Goal: Information Seeking & Learning: Check status

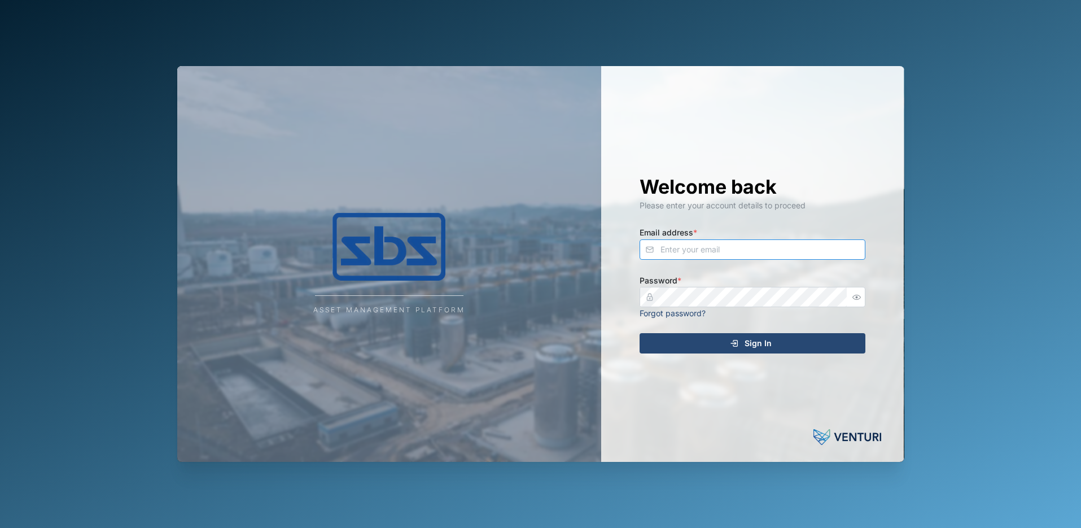
type input "[PERSON_NAME][EMAIL_ADDRESS][DOMAIN_NAME]"
click at [748, 341] on span "Sign In" at bounding box center [757, 343] width 27 height 19
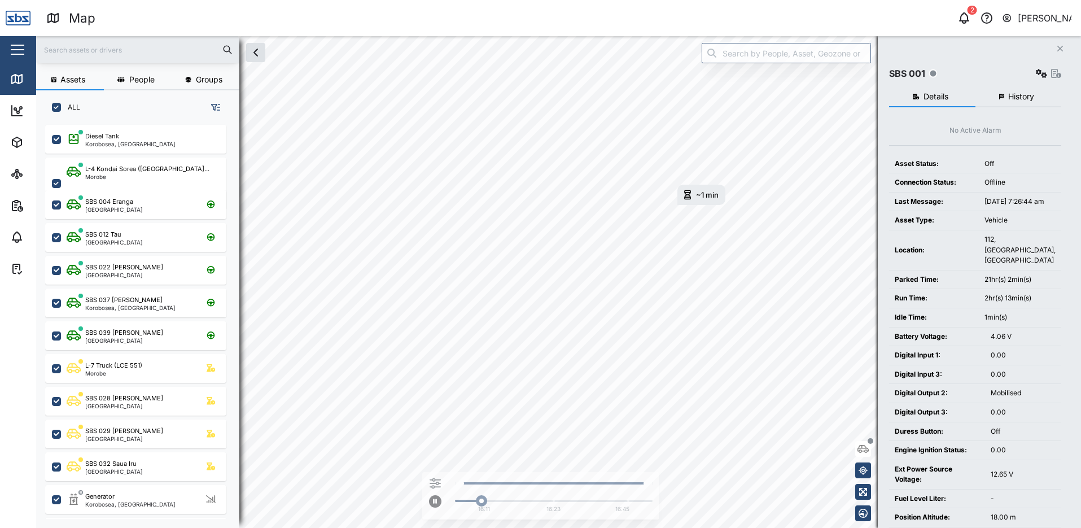
click at [1013, 95] on span "History" at bounding box center [1021, 97] width 26 height 8
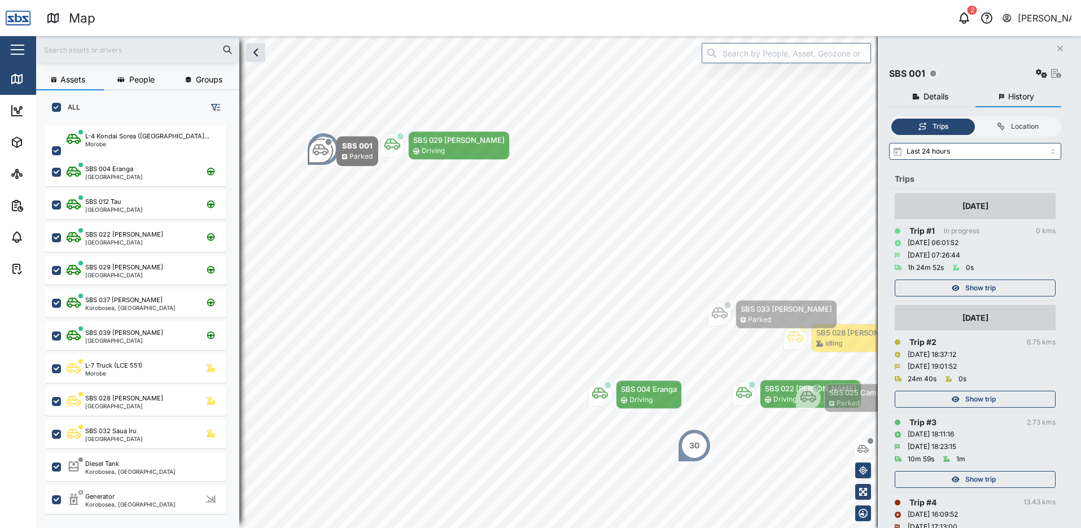
click at [1058, 50] on icon "Close" at bounding box center [1060, 48] width 7 height 9
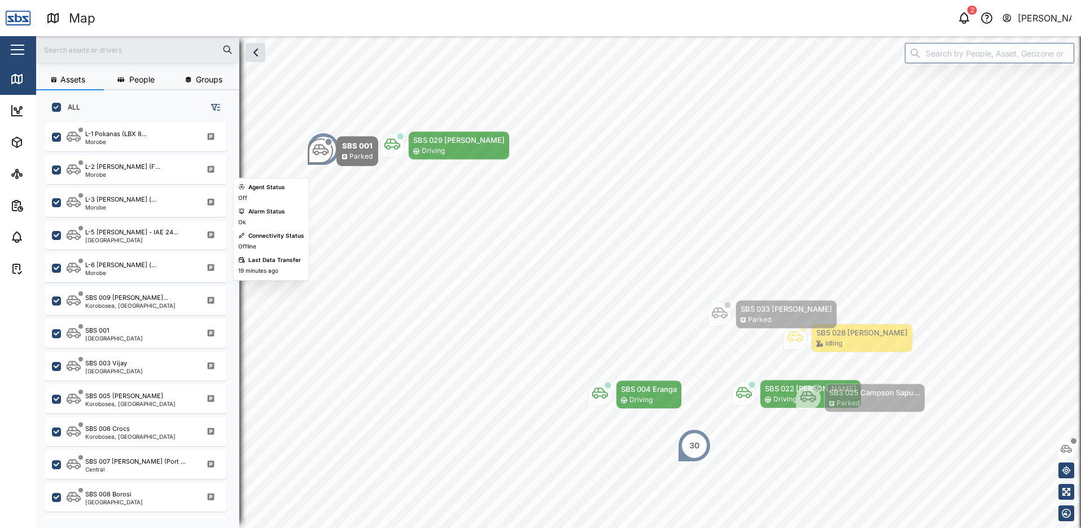
scroll to position [452, 0]
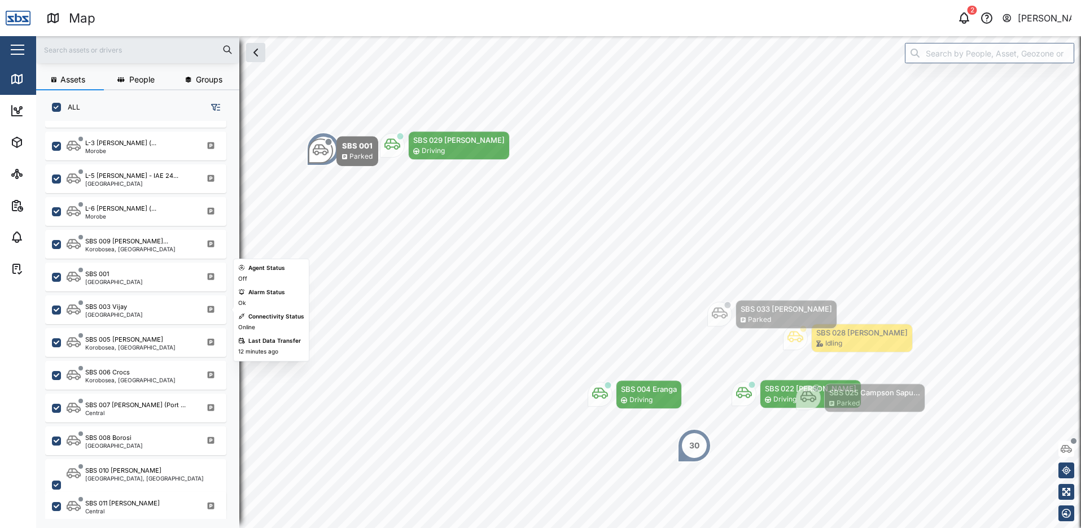
click at [125, 312] on div "[GEOGRAPHIC_DATA]" at bounding box center [114, 315] width 58 height 6
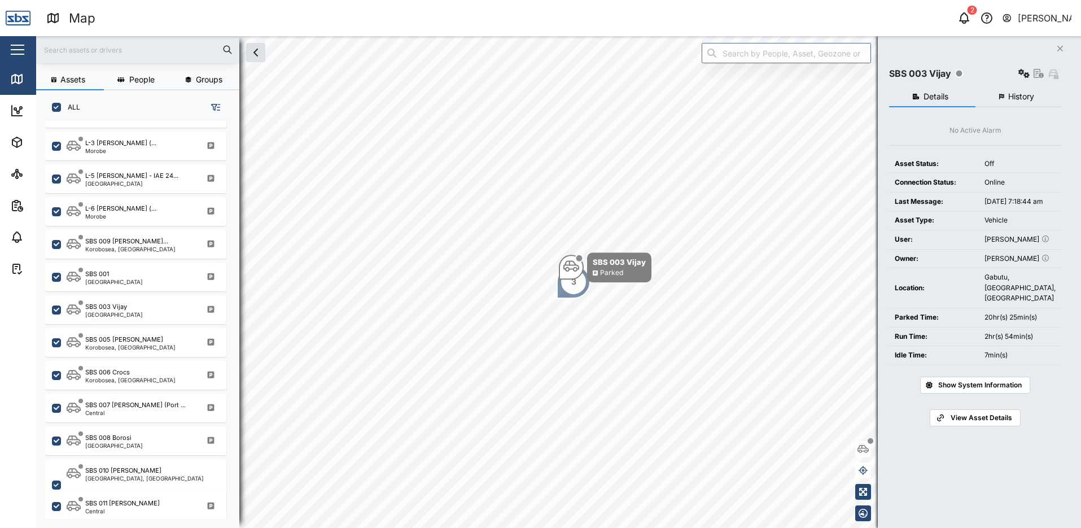
click at [1018, 98] on span "History" at bounding box center [1021, 97] width 26 height 8
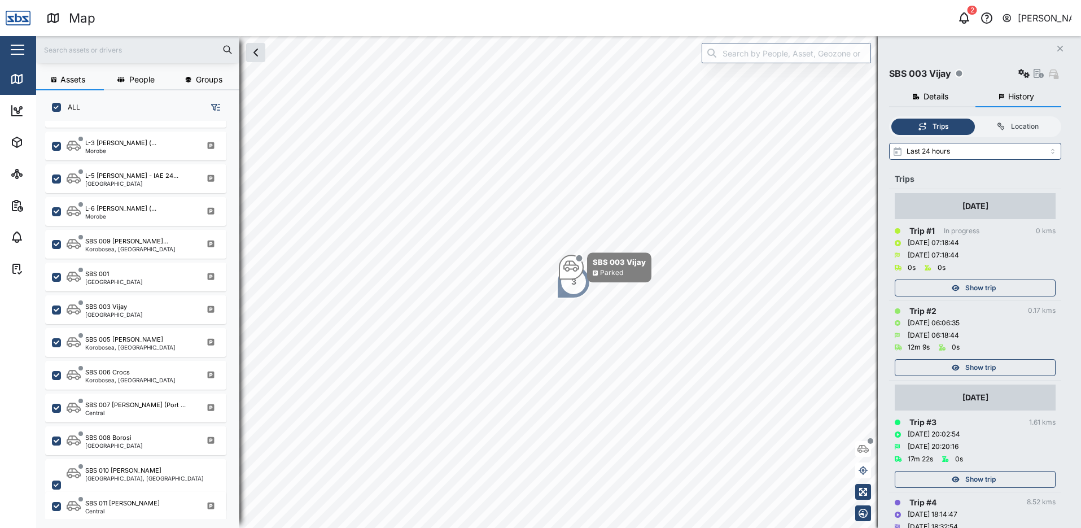
click at [974, 363] on span "Show trip" at bounding box center [980, 368] width 30 height 16
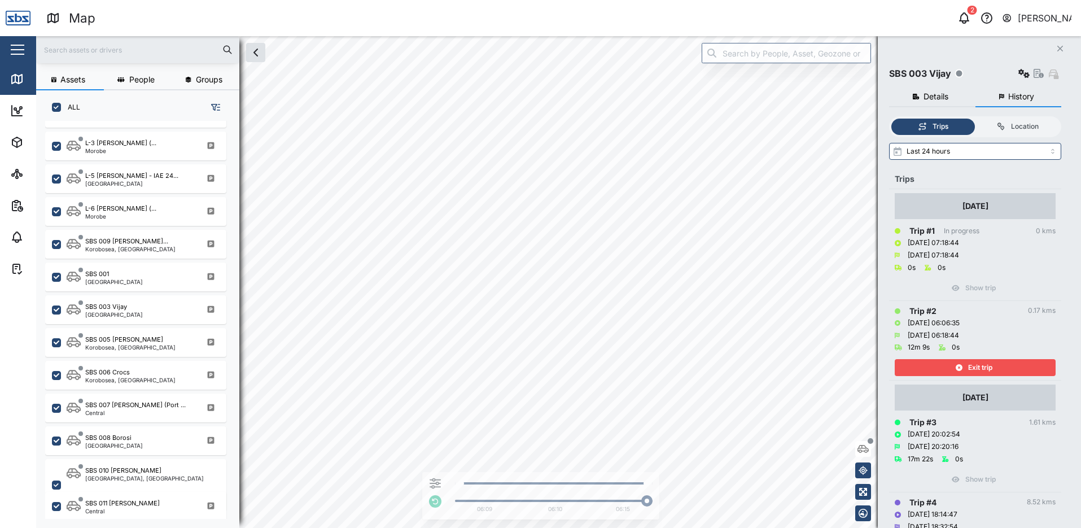
click at [974, 364] on span "Exit trip" at bounding box center [980, 368] width 24 height 16
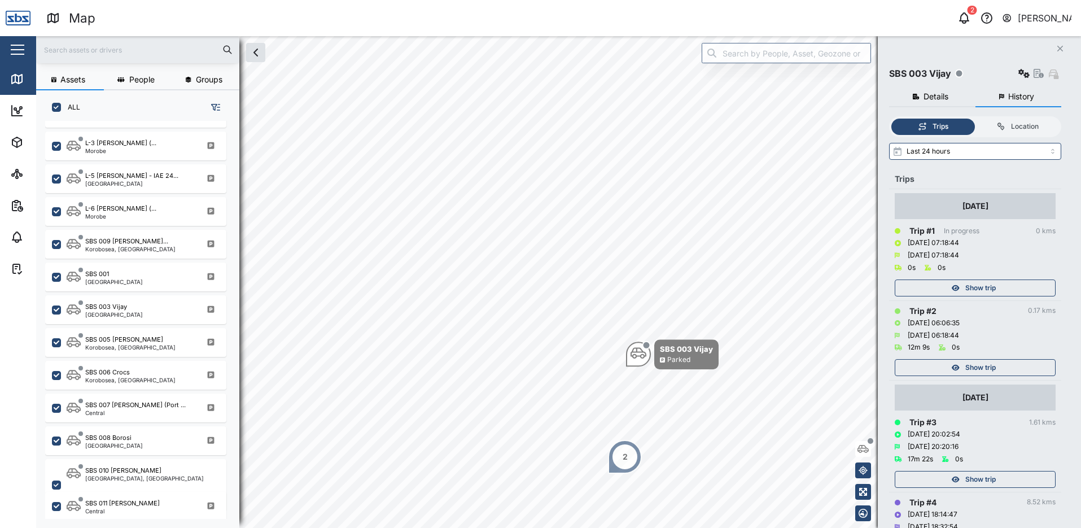
click at [981, 290] on span "Show trip" at bounding box center [980, 288] width 30 height 16
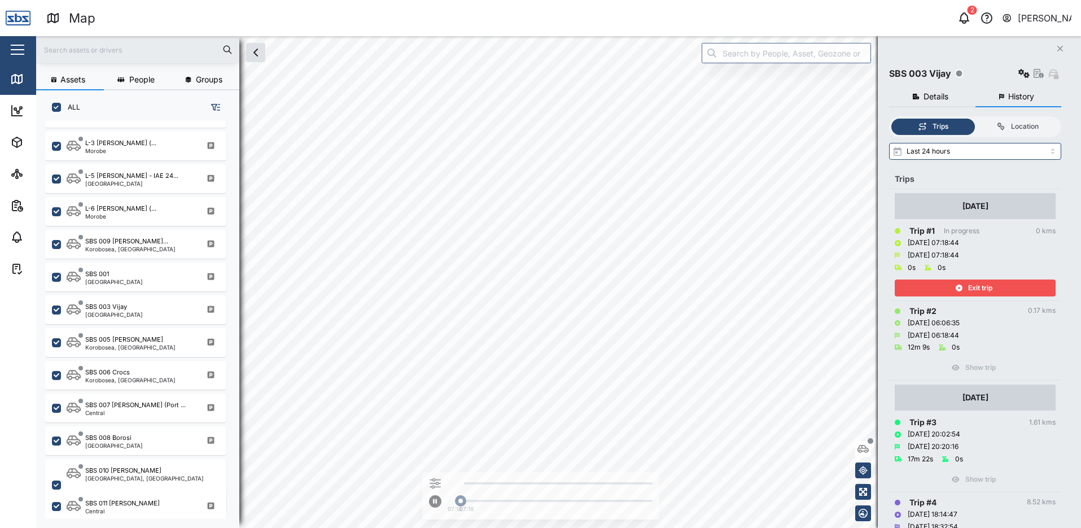
click at [981, 290] on span "Exit trip" at bounding box center [980, 288] width 24 height 16
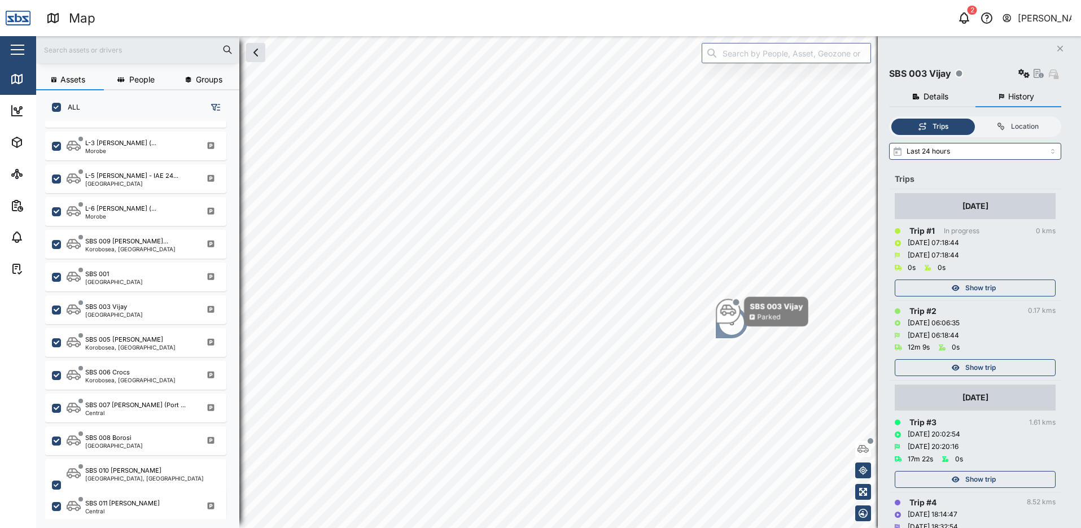
click at [994, 476] on span "Show trip" at bounding box center [980, 479] width 30 height 16
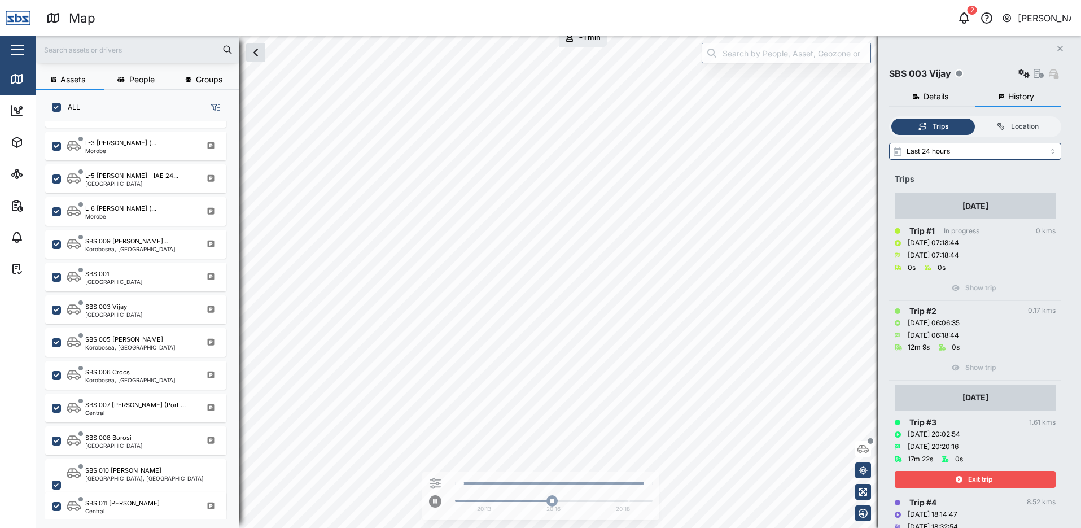
click at [994, 476] on div "Exit trip" at bounding box center [973, 479] width 147 height 16
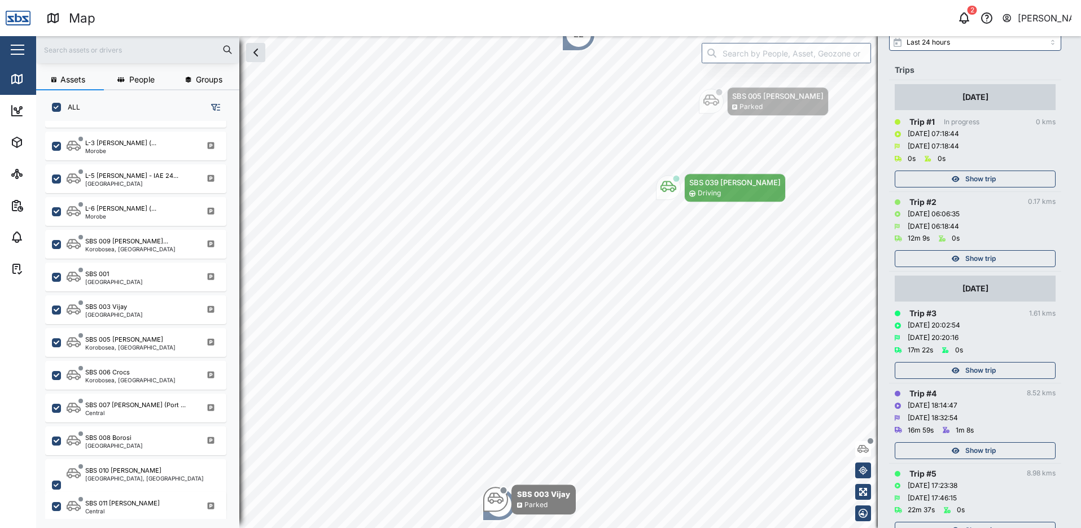
scroll to position [113, 0]
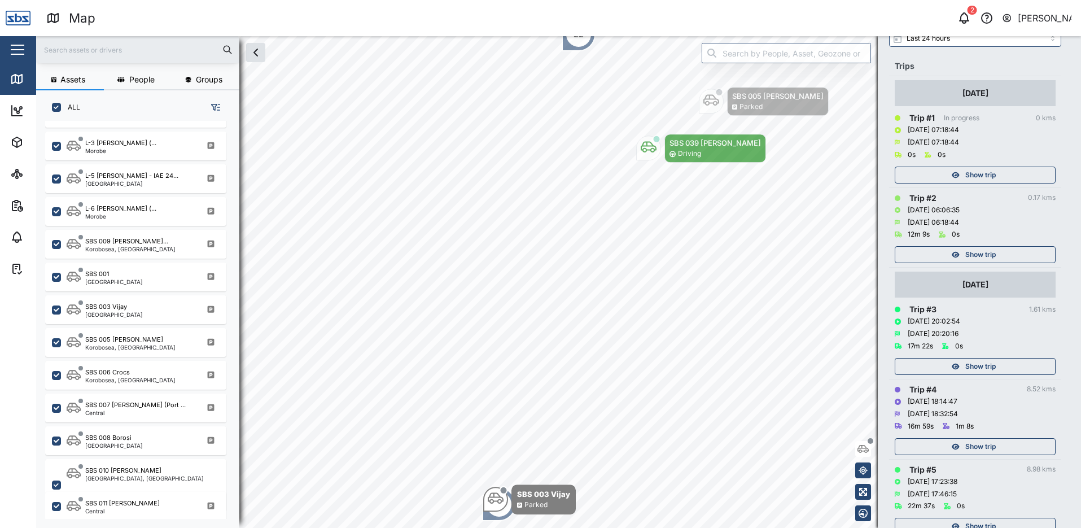
click at [981, 448] on span "Show trip" at bounding box center [980, 447] width 30 height 16
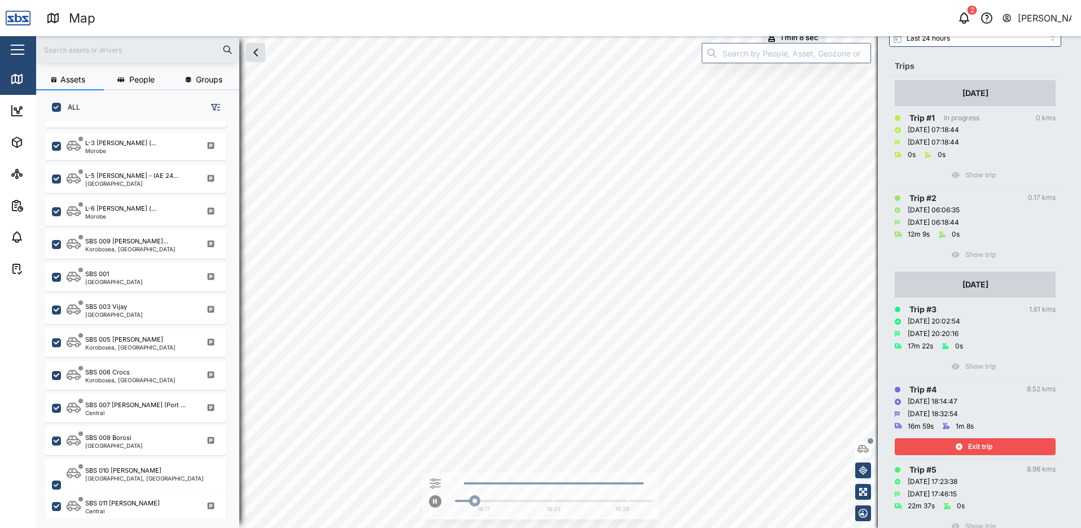
click at [981, 448] on span "Exit trip" at bounding box center [980, 447] width 24 height 16
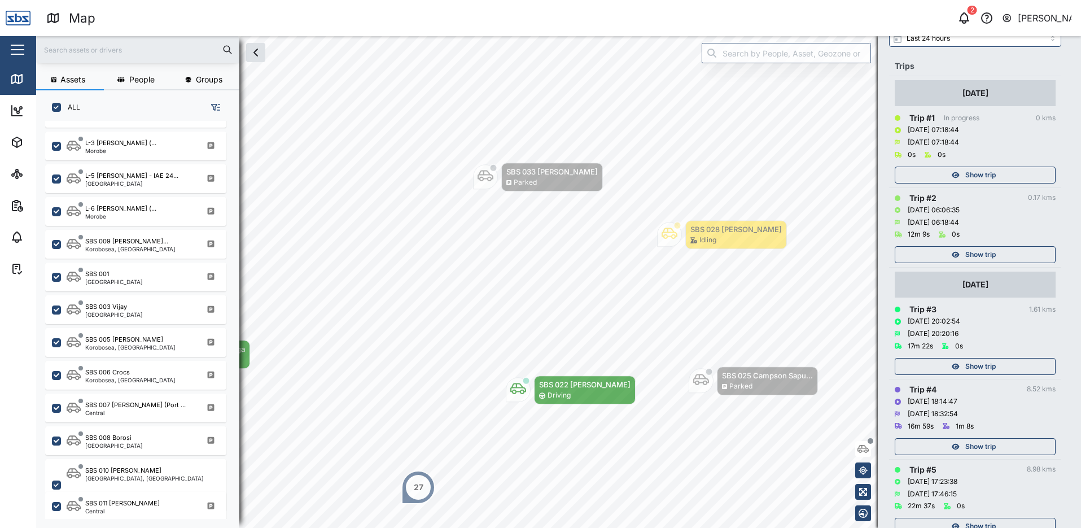
click at [975, 361] on span "Show trip" at bounding box center [980, 366] width 30 height 16
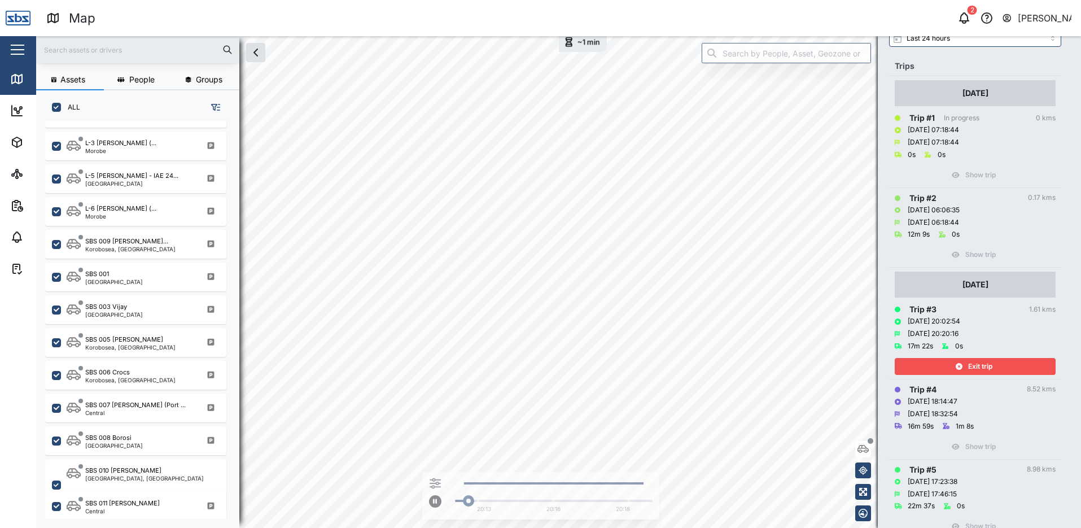
click at [975, 361] on span "Exit trip" at bounding box center [980, 366] width 24 height 16
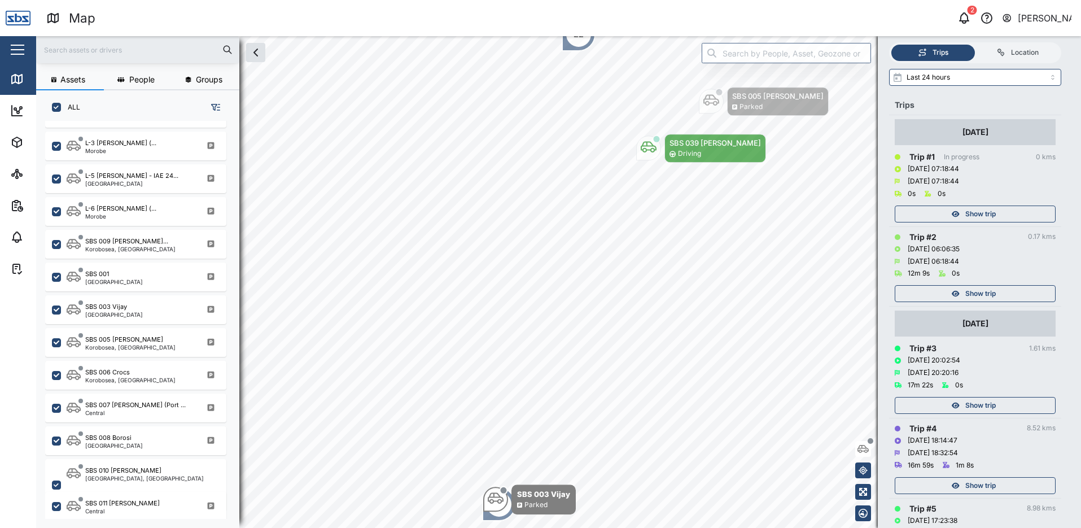
scroll to position [56, 0]
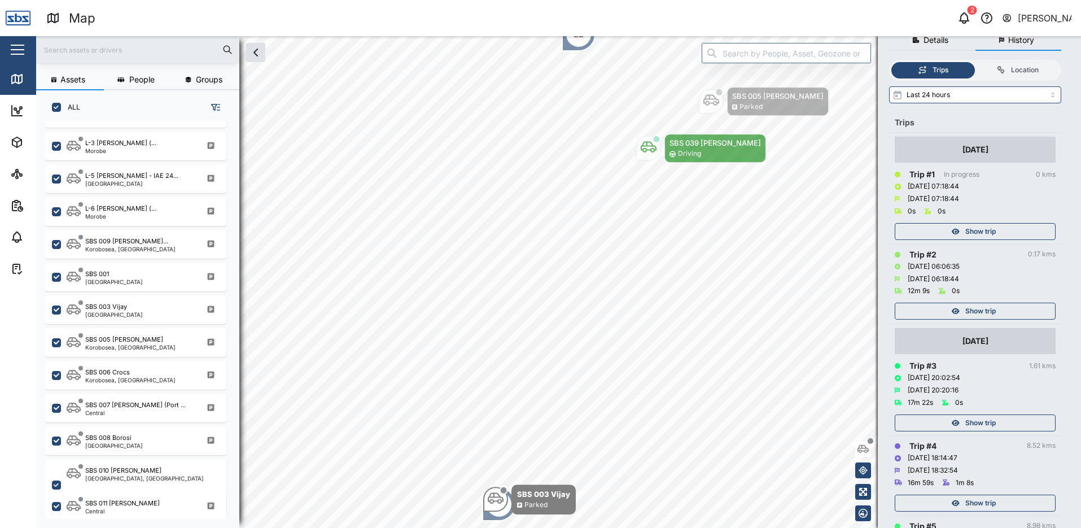
click at [972, 313] on span "Show trip" at bounding box center [980, 311] width 30 height 16
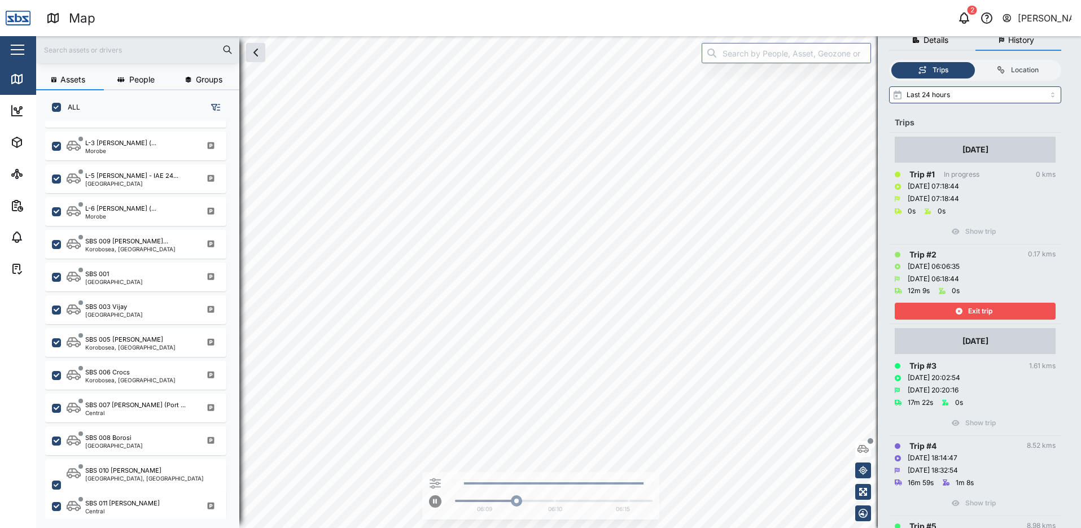
click at [972, 313] on span "Exit trip" at bounding box center [980, 311] width 24 height 16
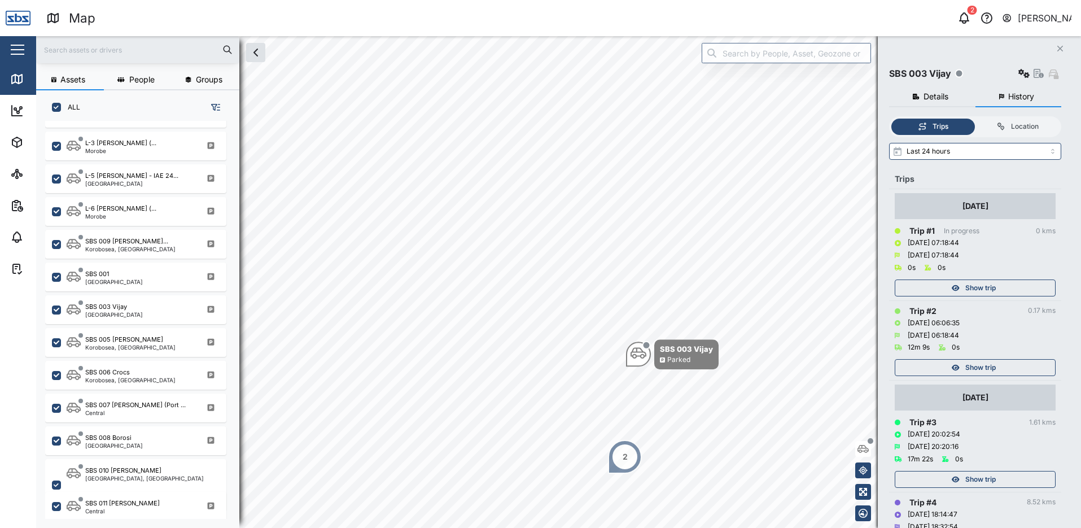
click at [1062, 50] on icon "Close" at bounding box center [1060, 48] width 7 height 9
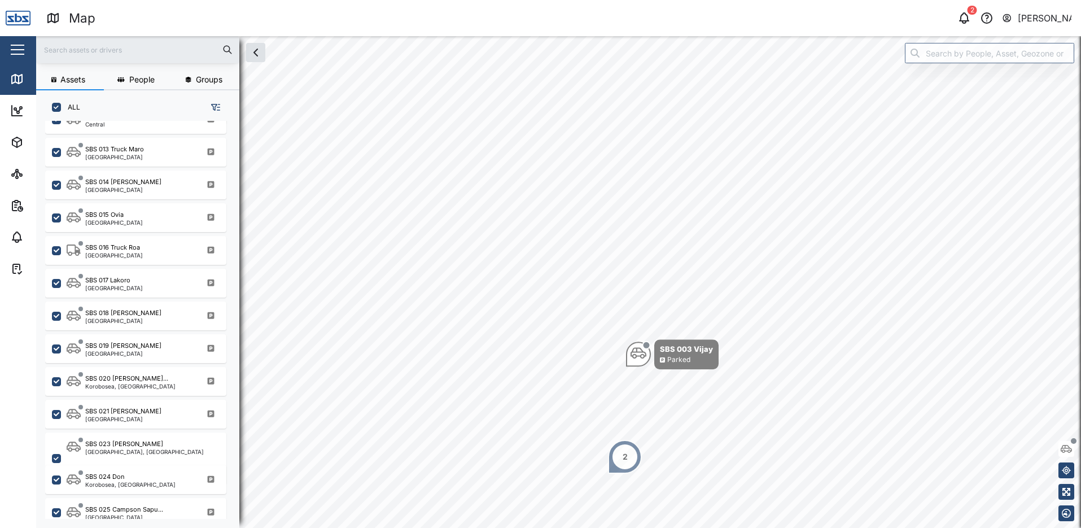
scroll to position [847, 0]
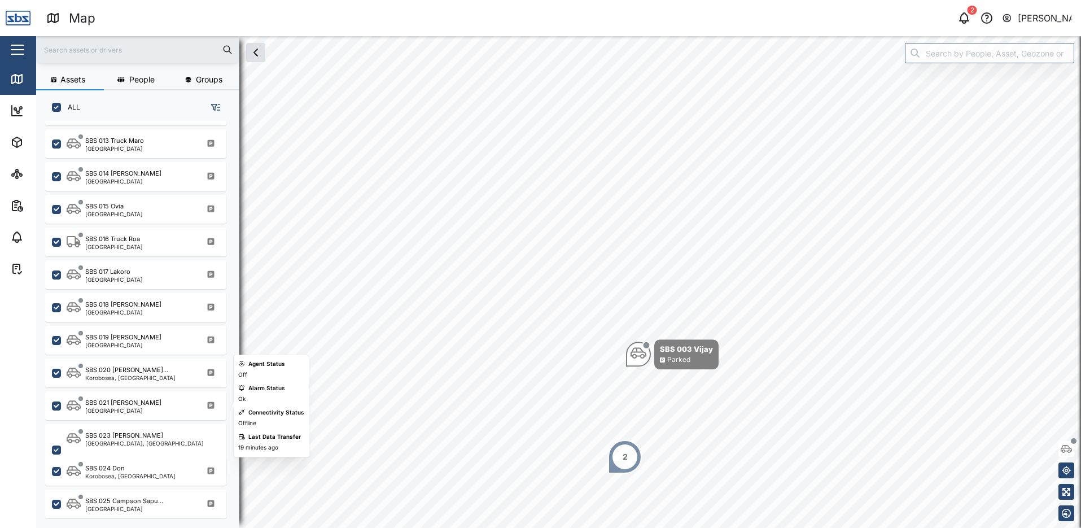
click at [116, 402] on div "SBS 021 [PERSON_NAME]" at bounding box center [123, 403] width 76 height 10
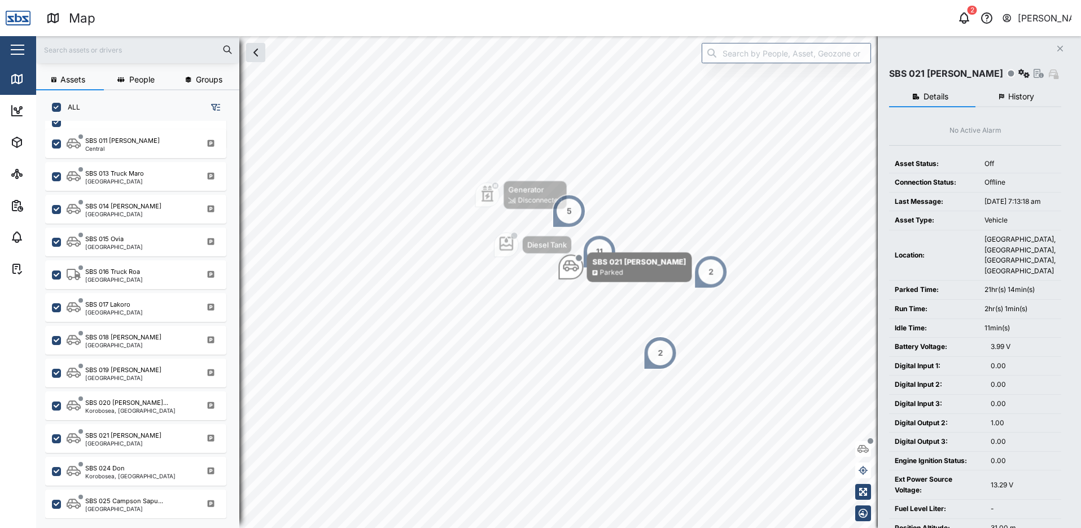
click at [1022, 96] on span "History" at bounding box center [1021, 97] width 26 height 8
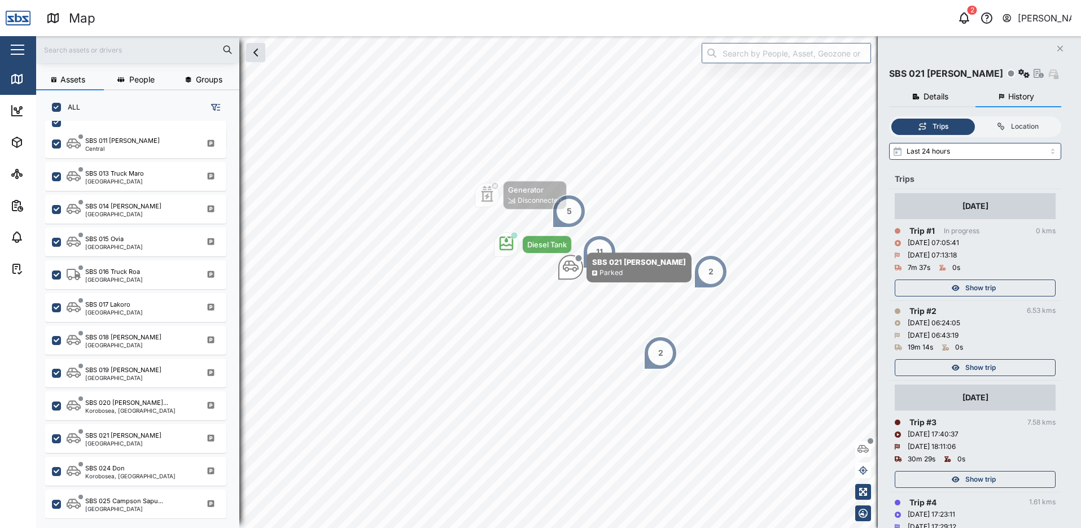
click at [958, 477] on icon "button" at bounding box center [956, 479] width 8 height 7
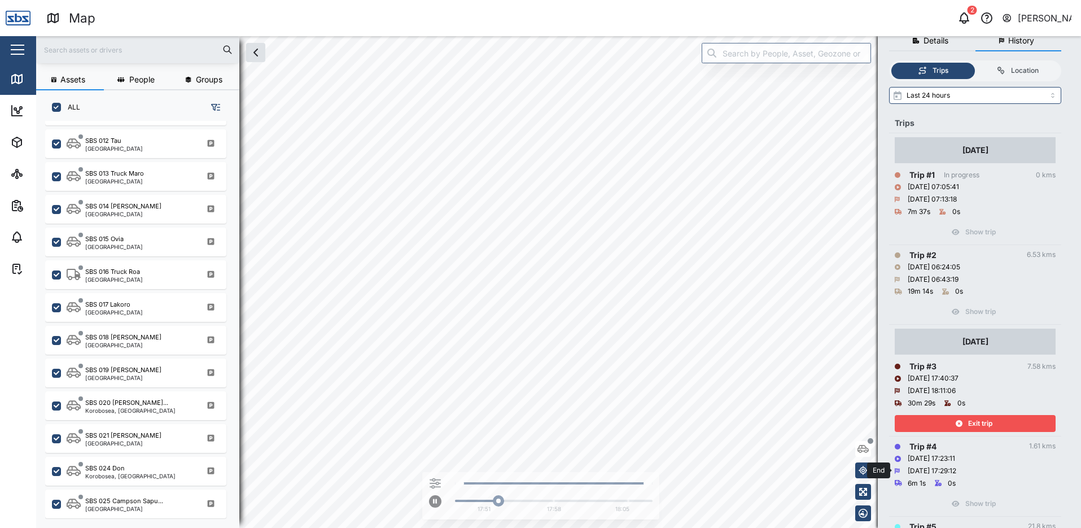
scroll to position [56, 0]
click at [958, 422] on icon "button" at bounding box center [959, 422] width 7 height 7
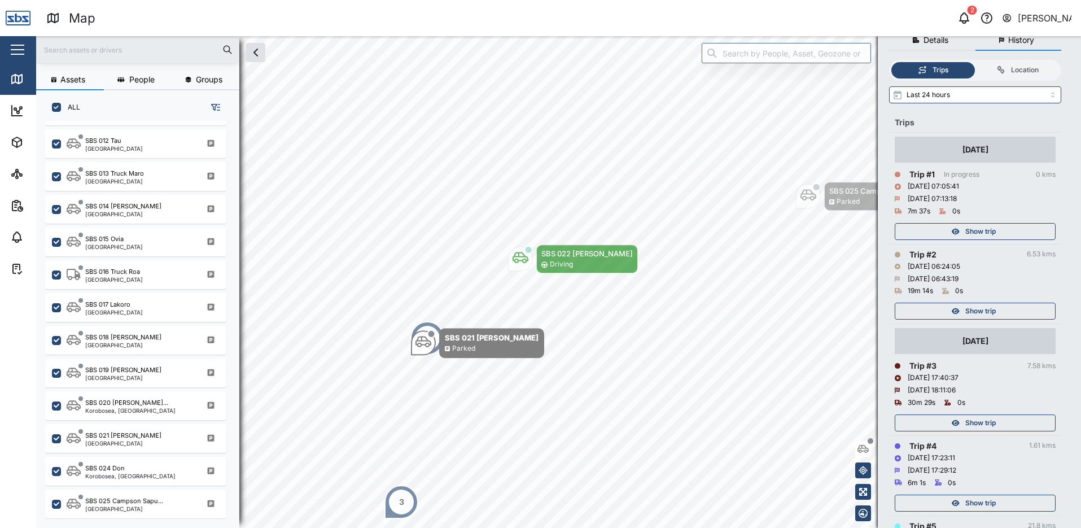
click at [965, 504] on span "Show trip" at bounding box center [980, 503] width 30 height 16
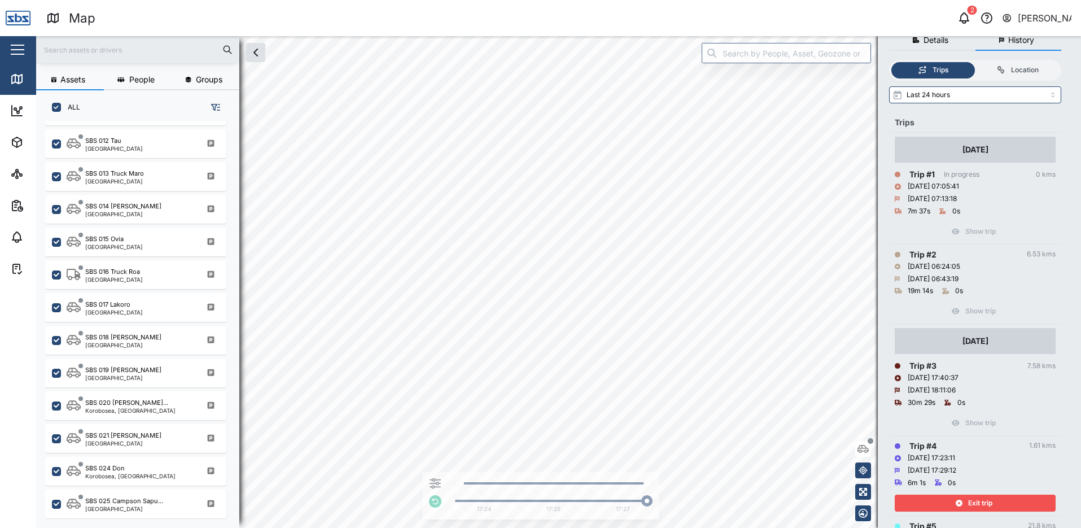
click at [965, 504] on div "Exit trip" at bounding box center [973, 503] width 147 height 16
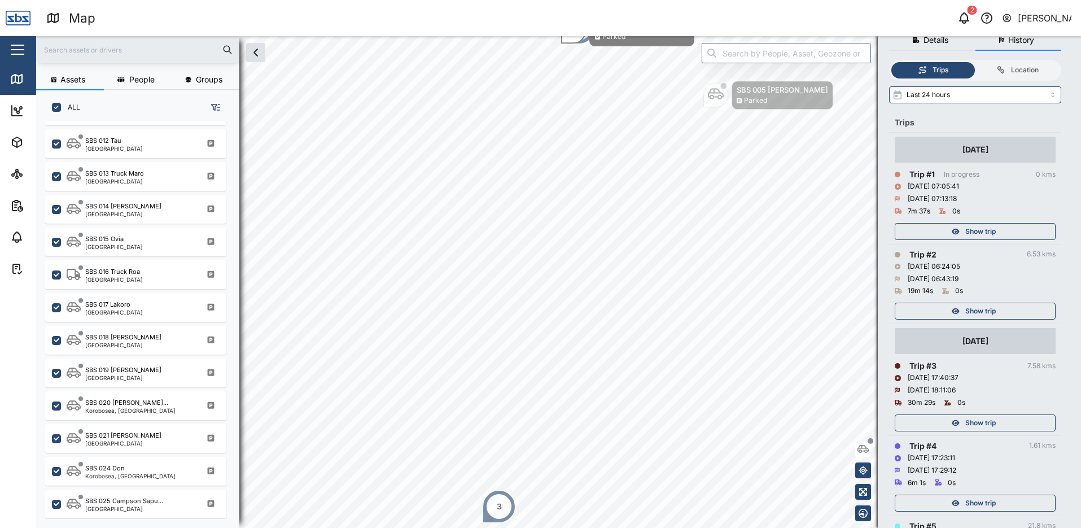
click at [966, 422] on span "Show trip" at bounding box center [980, 423] width 30 height 16
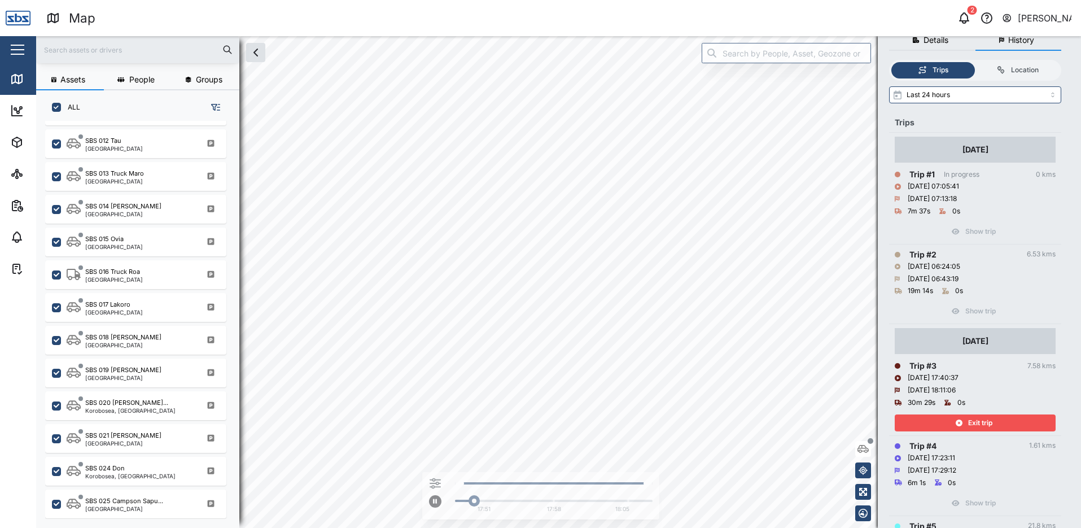
click at [966, 420] on div "Exit trip" at bounding box center [973, 423] width 147 height 16
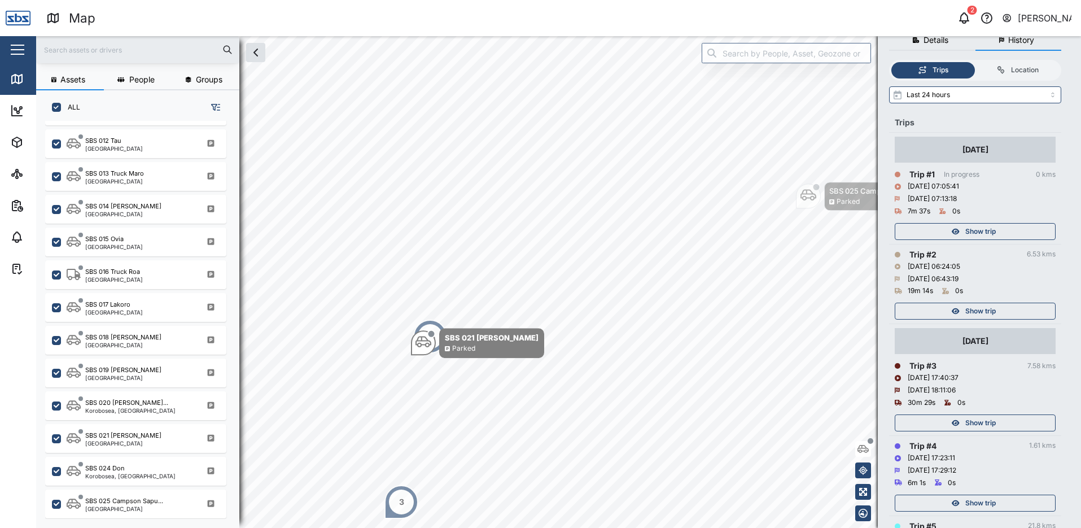
click at [976, 313] on span "Show trip" at bounding box center [980, 311] width 30 height 16
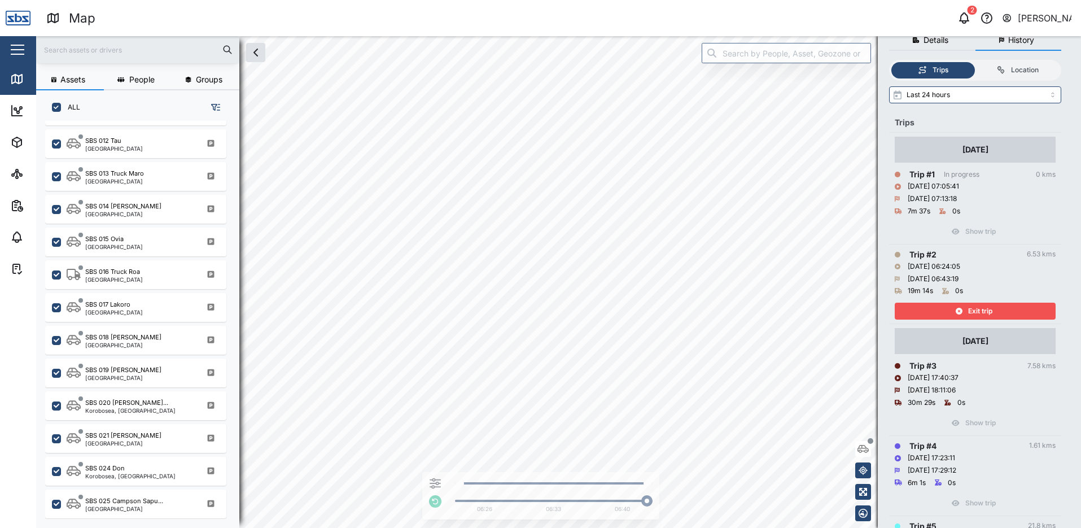
click at [984, 312] on span "Exit trip" at bounding box center [980, 311] width 24 height 16
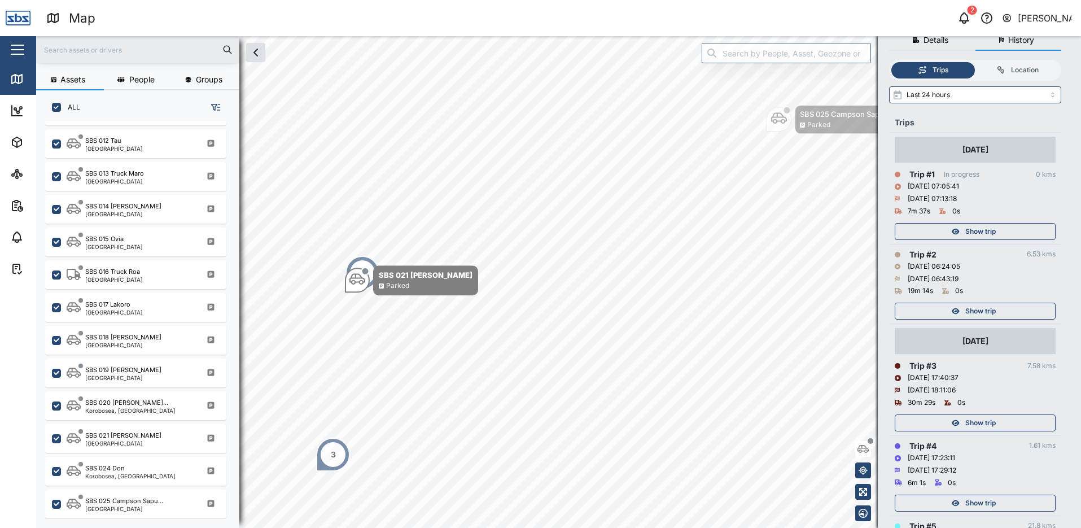
click at [982, 235] on span "Show trip" at bounding box center [980, 231] width 30 height 16
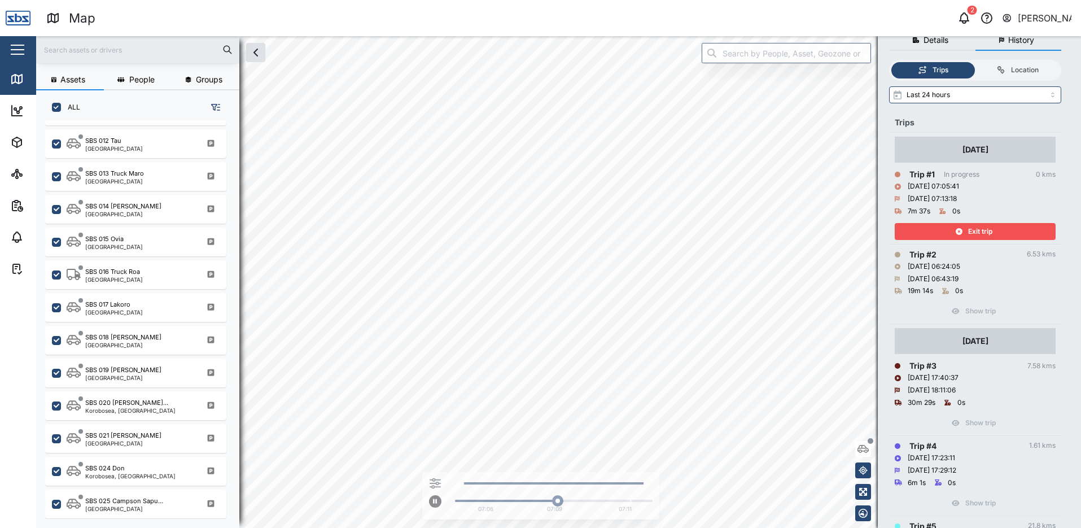
click at [972, 234] on span "Exit trip" at bounding box center [980, 231] width 24 height 16
